Goal: Transaction & Acquisition: Download file/media

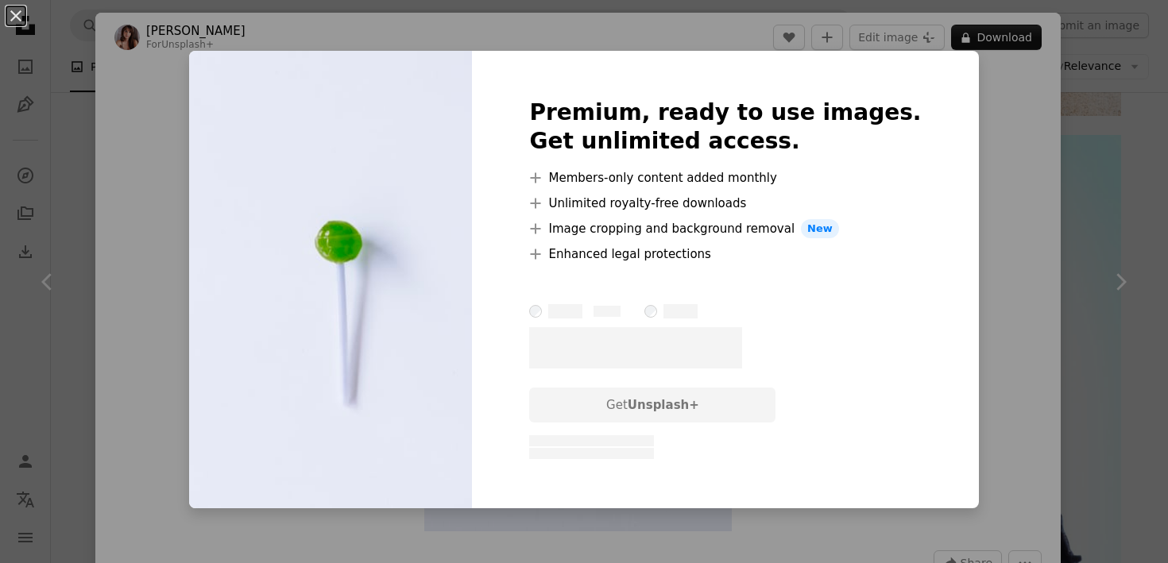
scroll to position [58, 0]
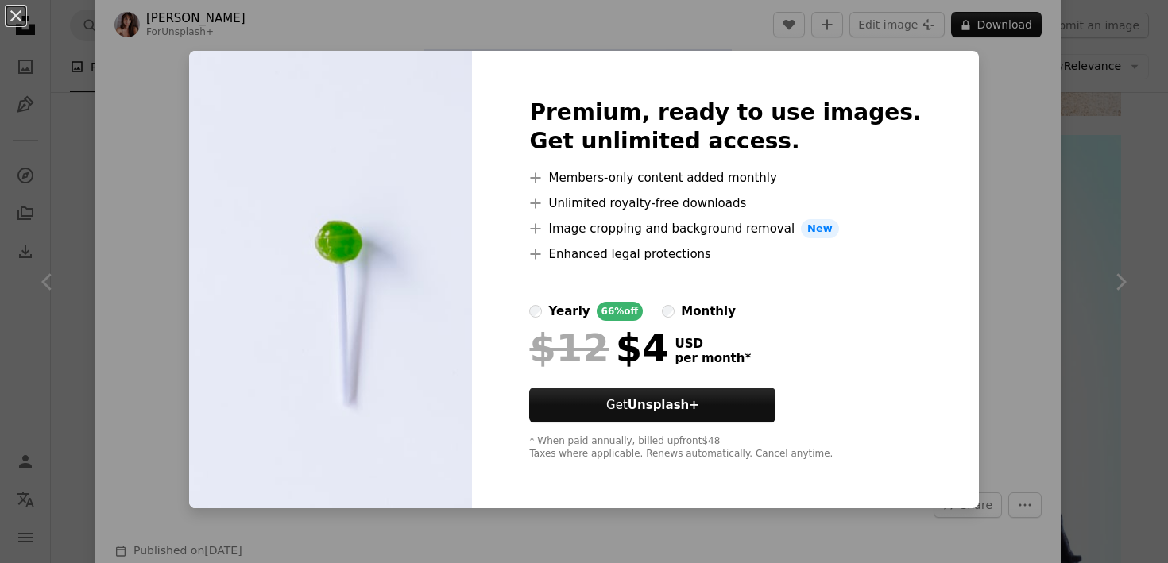
click at [987, 153] on div "An X shape Premium, ready to use images. Get unlimited access. A plus sign Memb…" at bounding box center [584, 281] width 1168 height 563
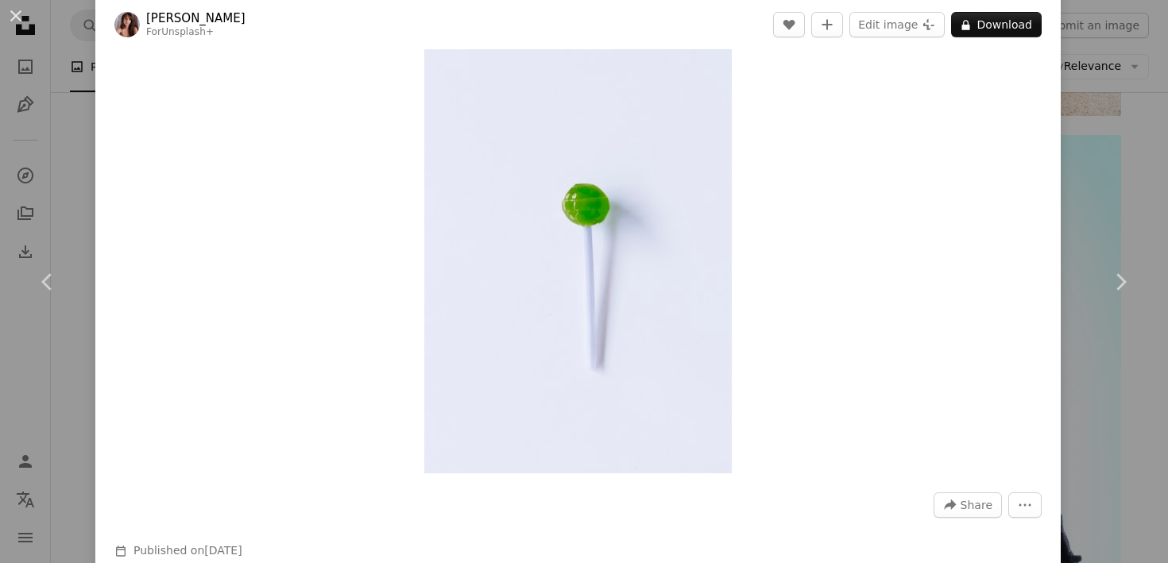
click at [1167, 182] on div "An X shape Chevron left Chevron right [PERSON_NAME] For Unsplash+ A heart A plu…" at bounding box center [584, 281] width 1168 height 563
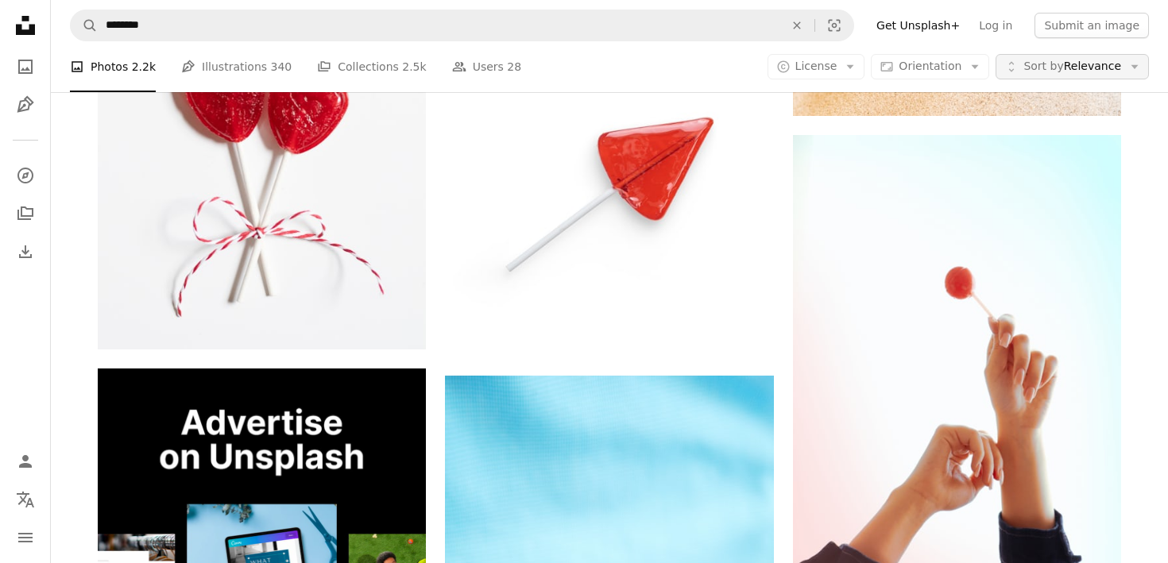
click at [1072, 66] on span "Sort by Relevance" at bounding box center [1072, 67] width 98 height 16
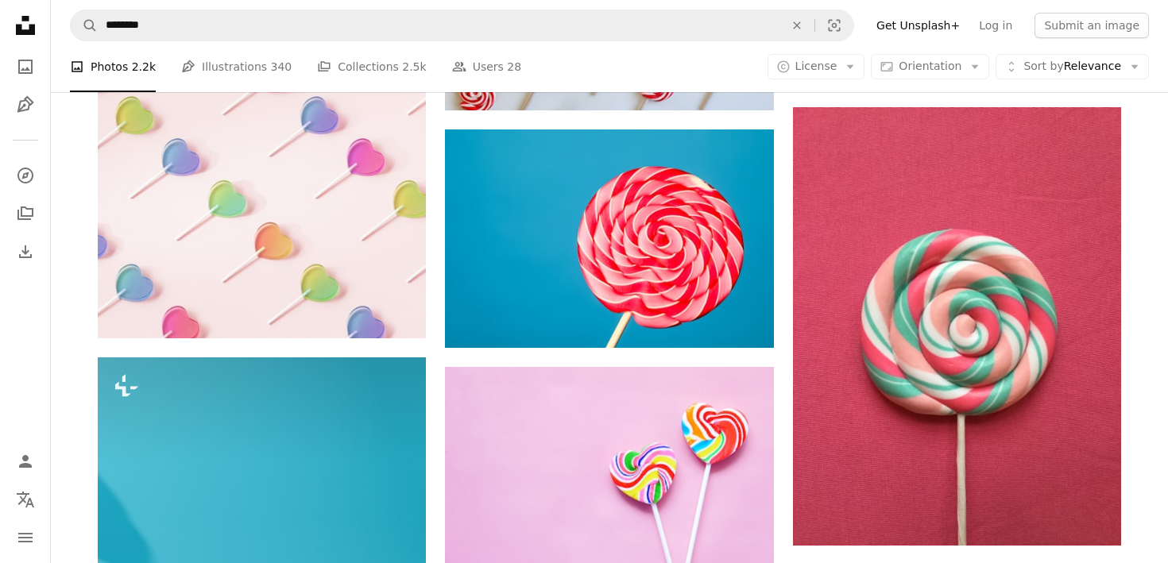
scroll to position [737, 0]
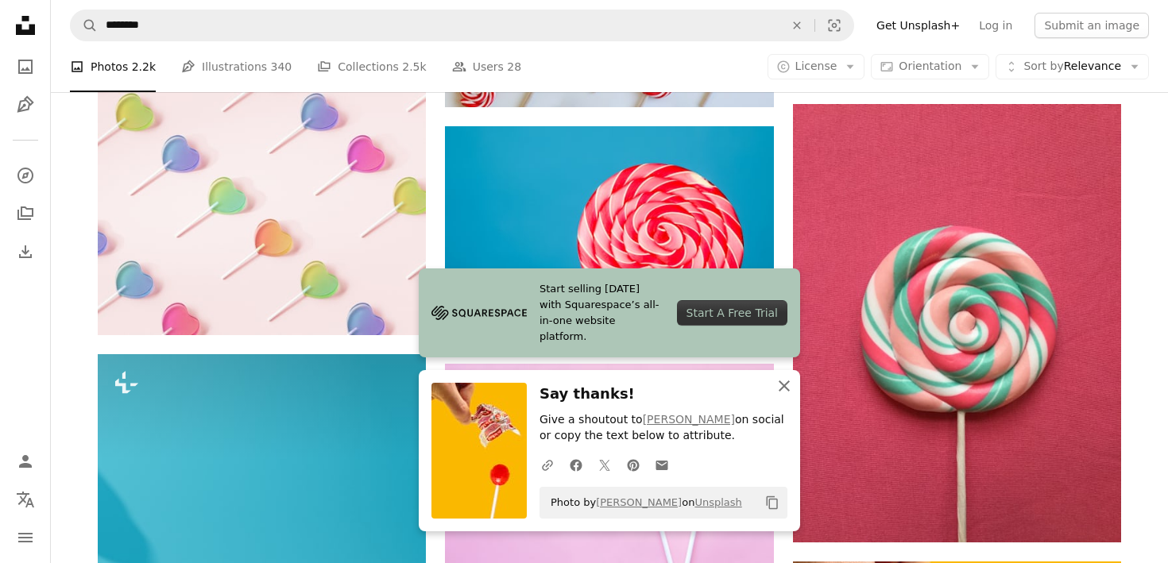
click at [781, 386] on icon "An X shape" at bounding box center [784, 386] width 19 height 19
